Goal: Understand process/instructions: Learn how to perform a task or action

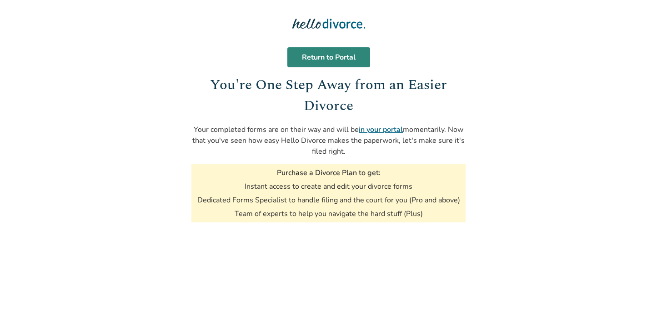
click at [305, 51] on link "Return to Portal" at bounding box center [328, 57] width 83 height 20
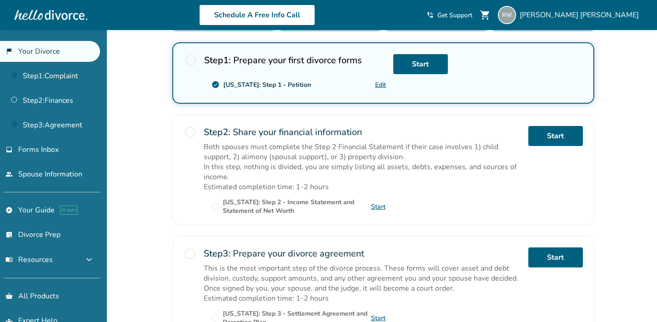
scroll to position [250, 0]
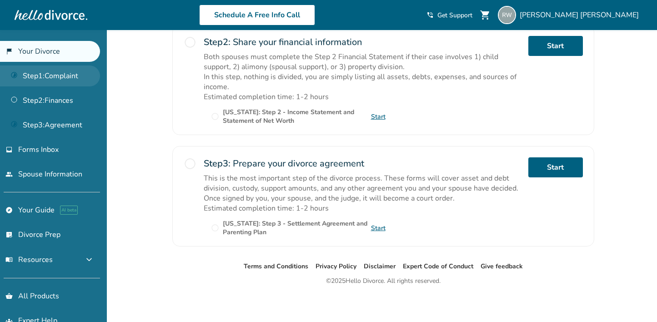
click at [62, 79] on link "Step 1 : Complaint" at bounding box center [50, 75] width 100 height 21
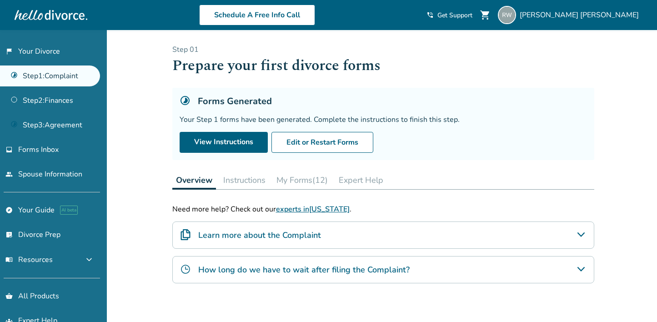
scroll to position [56, 0]
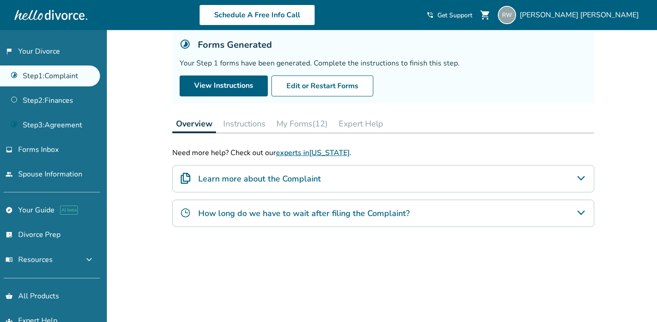
click at [376, 179] on div "Learn more about the Complaint" at bounding box center [383, 178] width 422 height 27
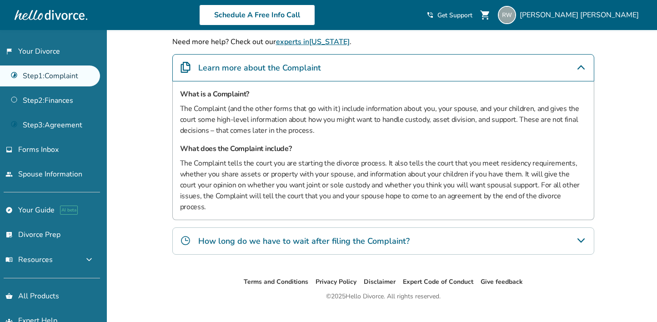
scroll to position [174, 0]
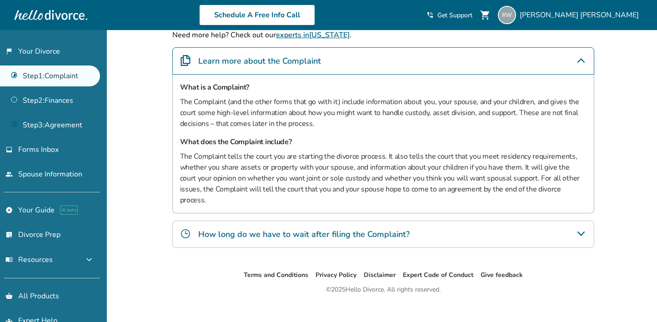
click at [450, 221] on div "How long do we have to wait after filing the Complaint?" at bounding box center [383, 233] width 422 height 27
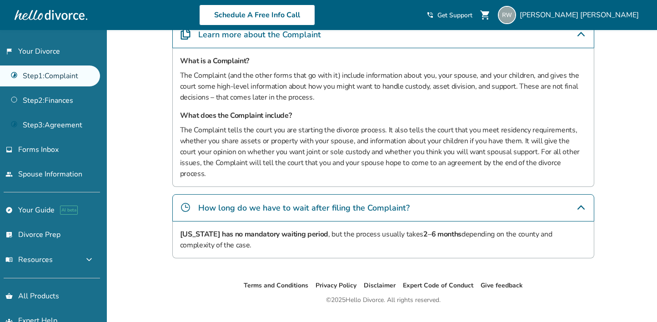
scroll to position [211, 0]
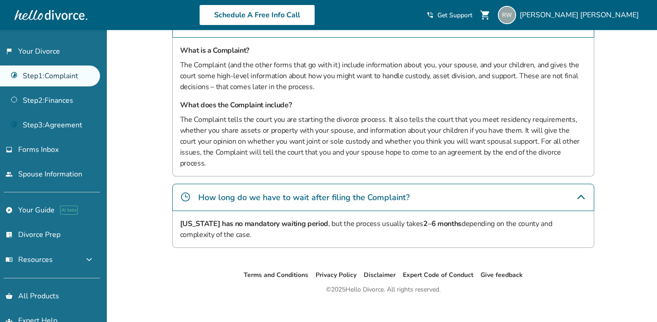
click at [374, 191] on h4 "How long do we have to wait after filing the Complaint?" at bounding box center [303, 197] width 211 height 12
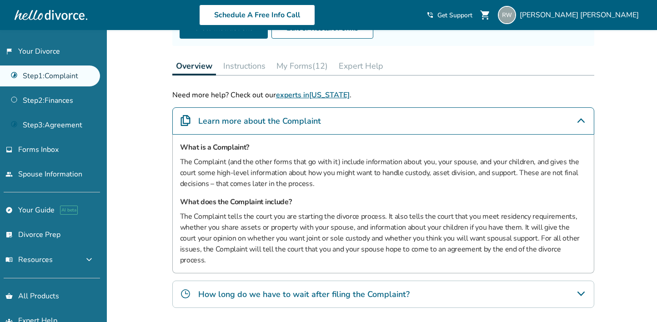
scroll to position [0, 0]
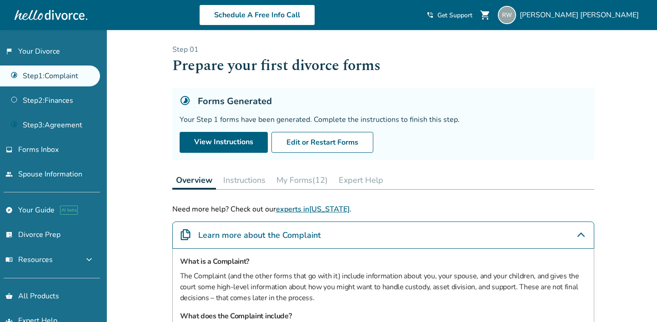
click at [350, 241] on div "Learn more about the Complaint" at bounding box center [383, 234] width 422 height 27
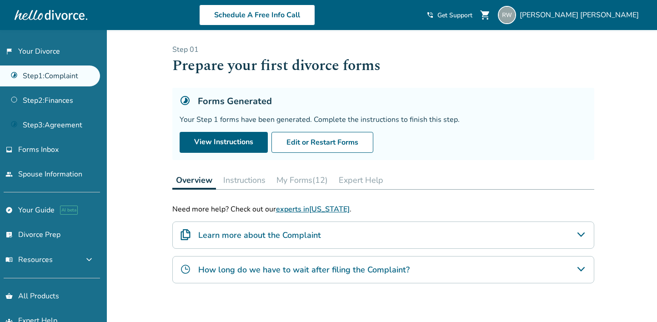
click at [243, 179] on button "Instructions" at bounding box center [244, 180] width 50 height 18
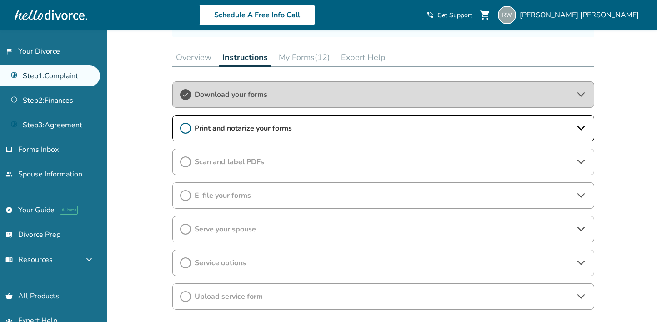
scroll to position [125, 0]
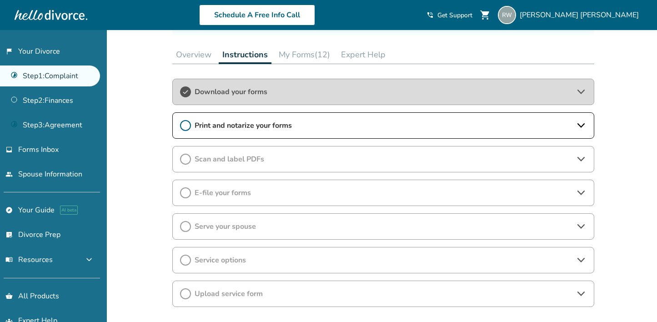
click at [305, 50] on button "My Forms (12)" at bounding box center [304, 54] width 59 height 18
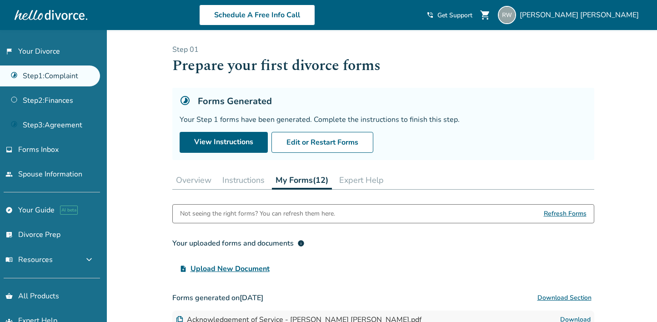
click at [197, 175] on button "Overview" at bounding box center [193, 180] width 43 height 18
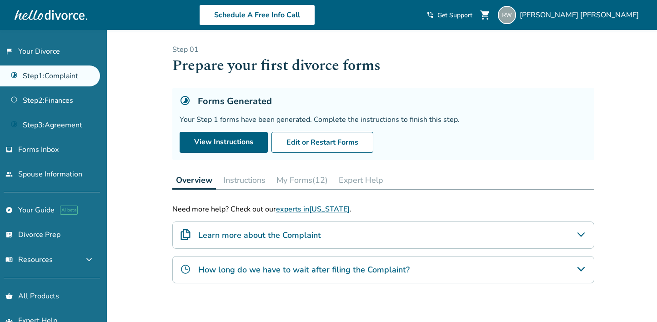
click at [234, 187] on button "Instructions" at bounding box center [244, 180] width 50 height 18
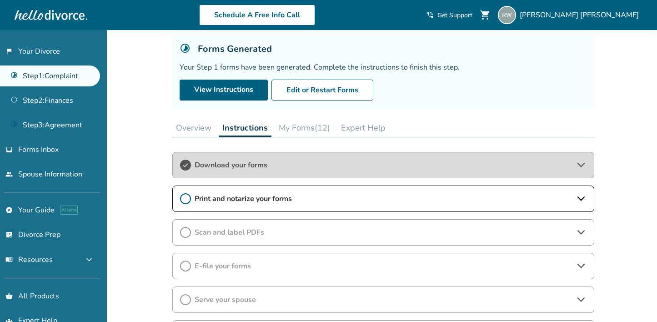
scroll to position [91, 0]
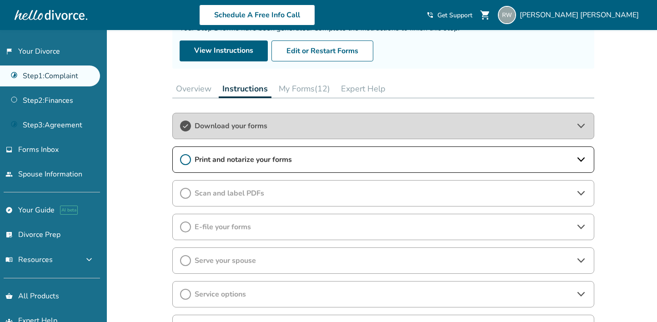
click at [324, 134] on div "Download your forms" at bounding box center [383, 126] width 422 height 26
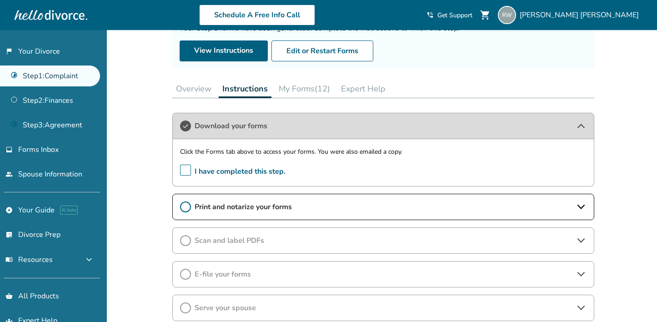
click at [318, 129] on span "Download your forms" at bounding box center [382, 126] width 377 height 10
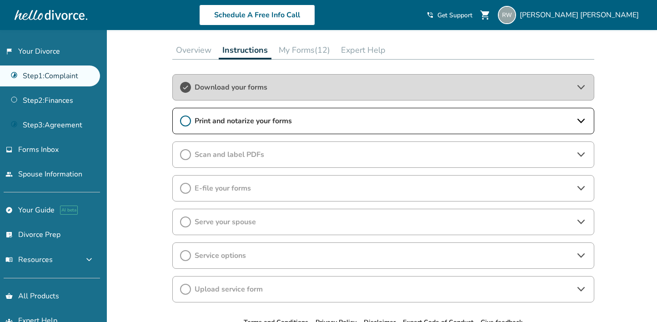
scroll to position [132, 0]
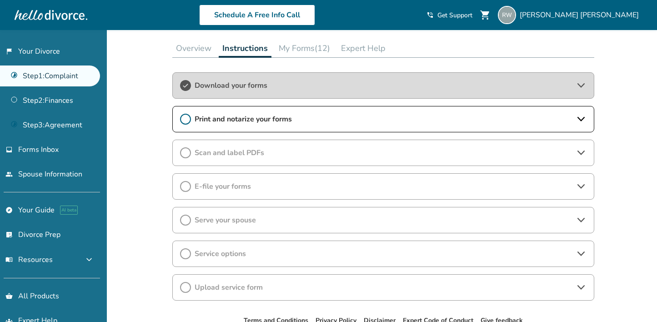
click at [307, 123] on span "Print and notarize your forms" at bounding box center [382, 119] width 377 height 10
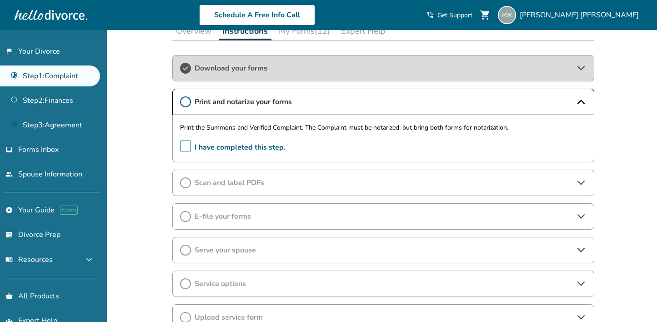
scroll to position [155, 0]
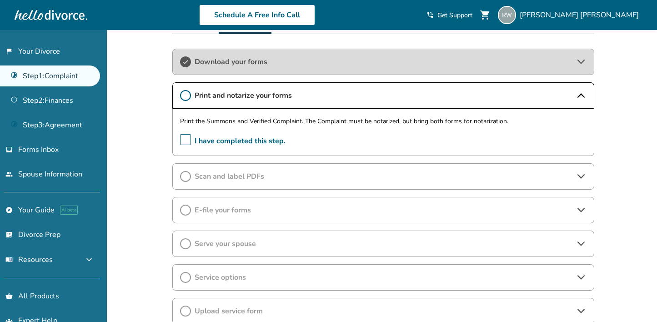
click at [284, 179] on span "Scan and label PDFs" at bounding box center [382, 176] width 377 height 10
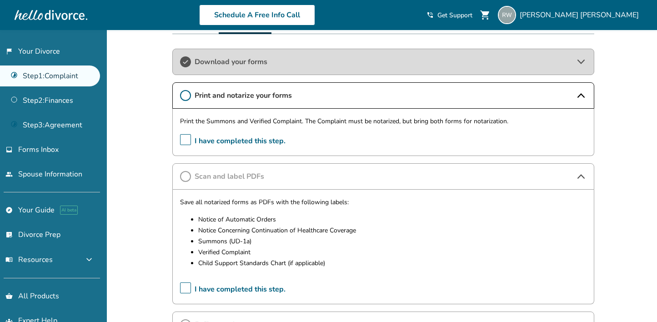
click at [356, 176] on span "Scan and label PDFs" at bounding box center [382, 176] width 377 height 10
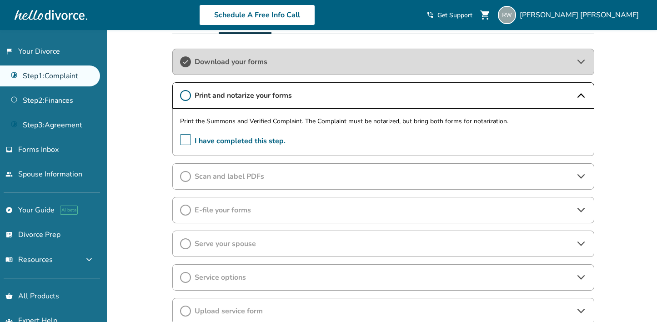
click at [327, 201] on div "E-file your forms" at bounding box center [383, 210] width 422 height 26
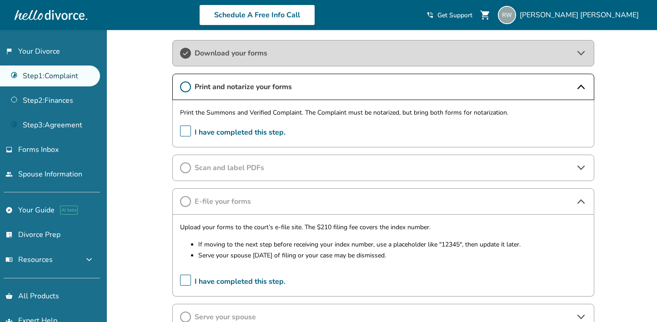
scroll to position [144, 0]
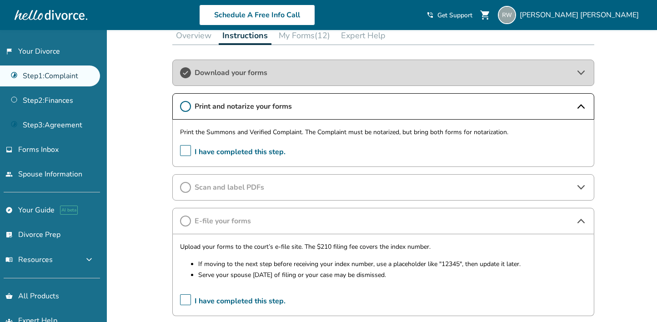
click at [339, 222] on span "E-file your forms" at bounding box center [382, 221] width 377 height 10
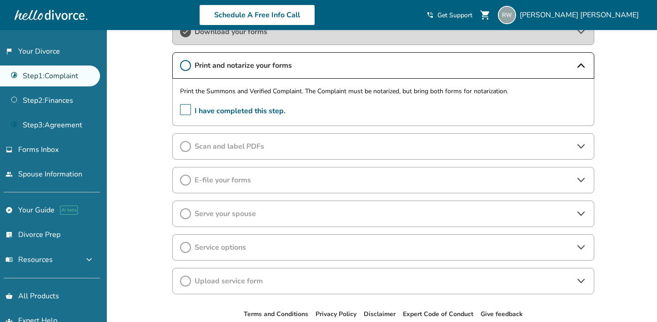
click at [336, 212] on span "Serve your spouse" at bounding box center [382, 214] width 377 height 10
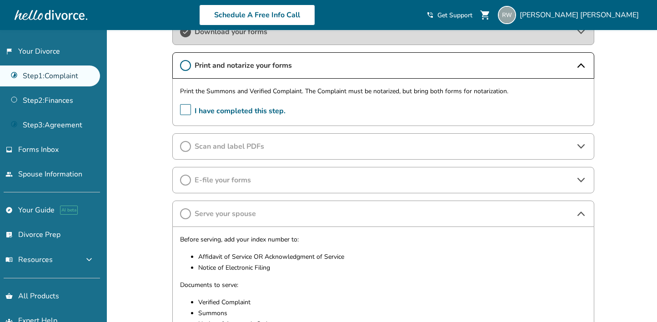
scroll to position [252, 0]
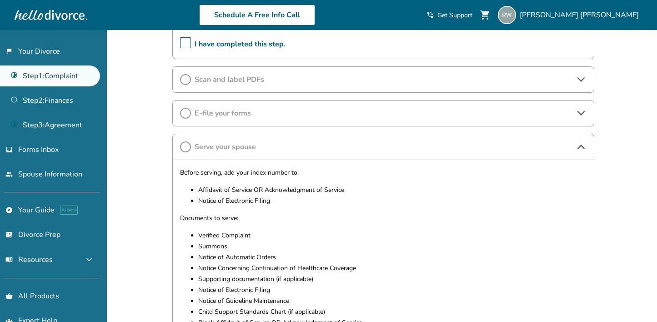
click at [314, 143] on span "Serve your spouse" at bounding box center [382, 147] width 377 height 10
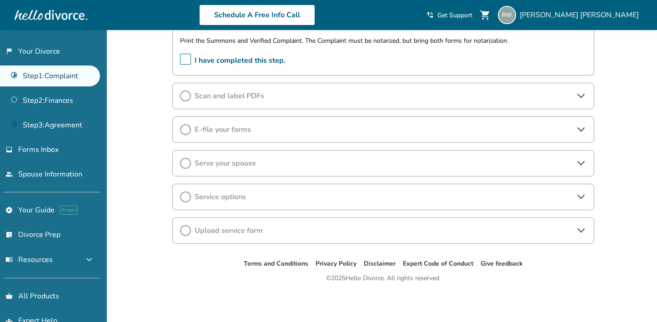
scroll to position [235, 0]
click at [255, 197] on span "Service options" at bounding box center [382, 197] width 377 height 10
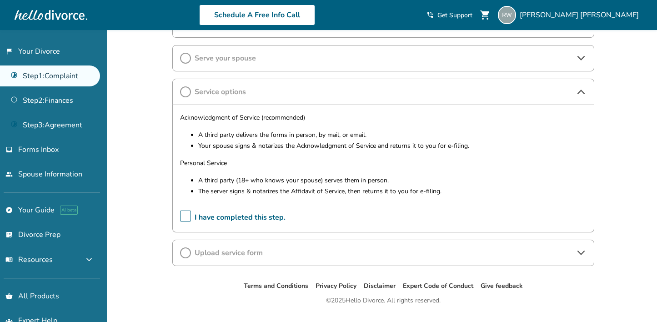
click at [317, 91] on span "Service options" at bounding box center [382, 92] width 377 height 10
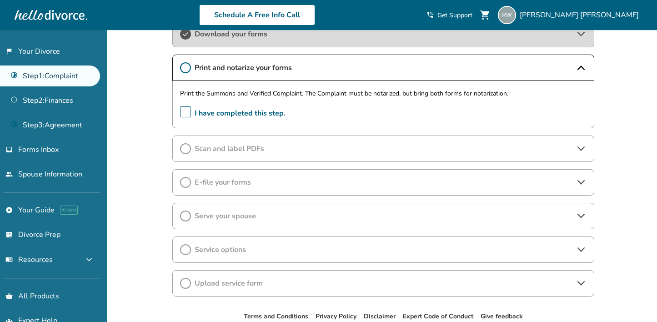
scroll to position [179, 0]
